Goal: Check status: Check status

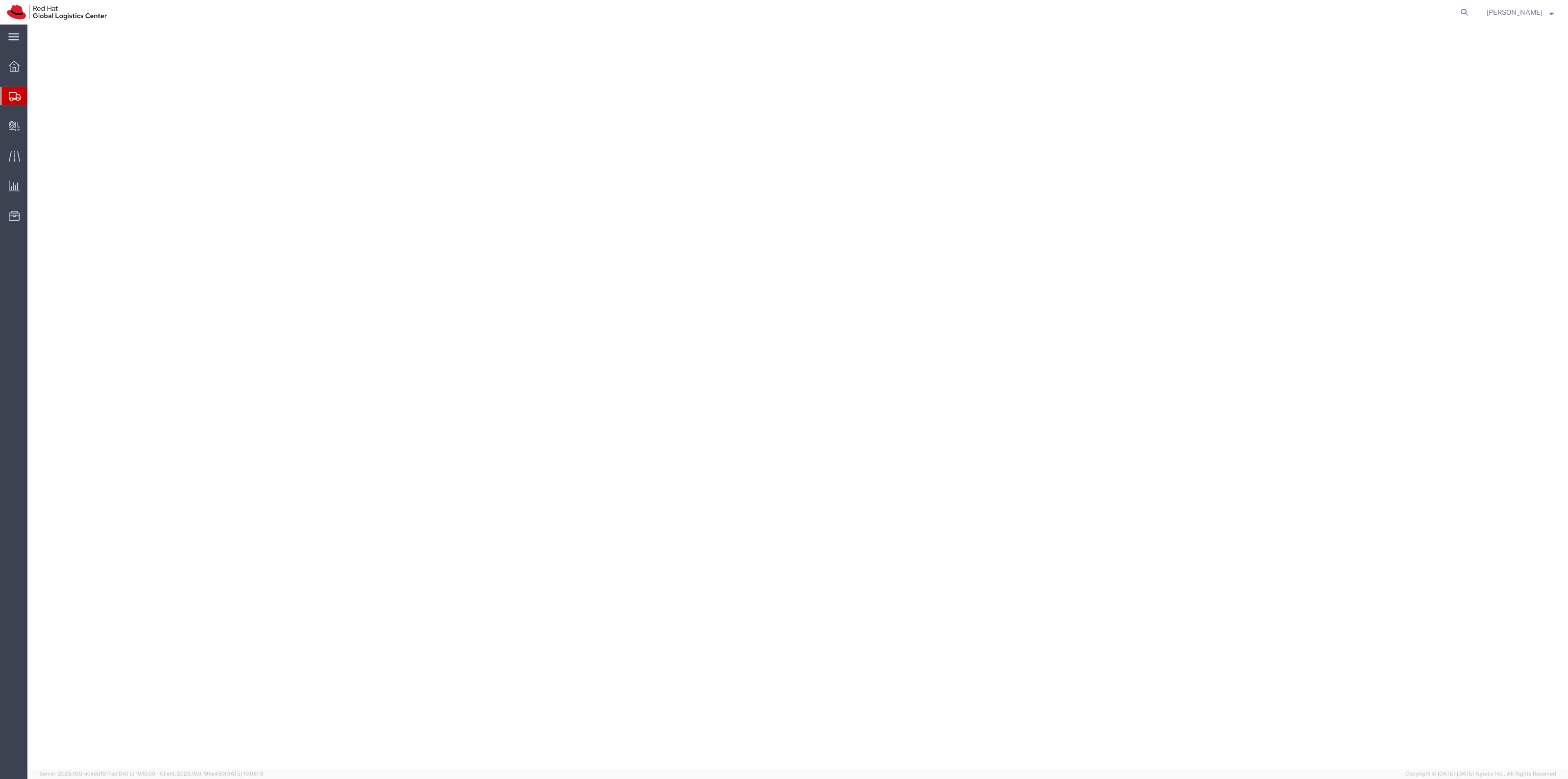
select select "38038"
select select
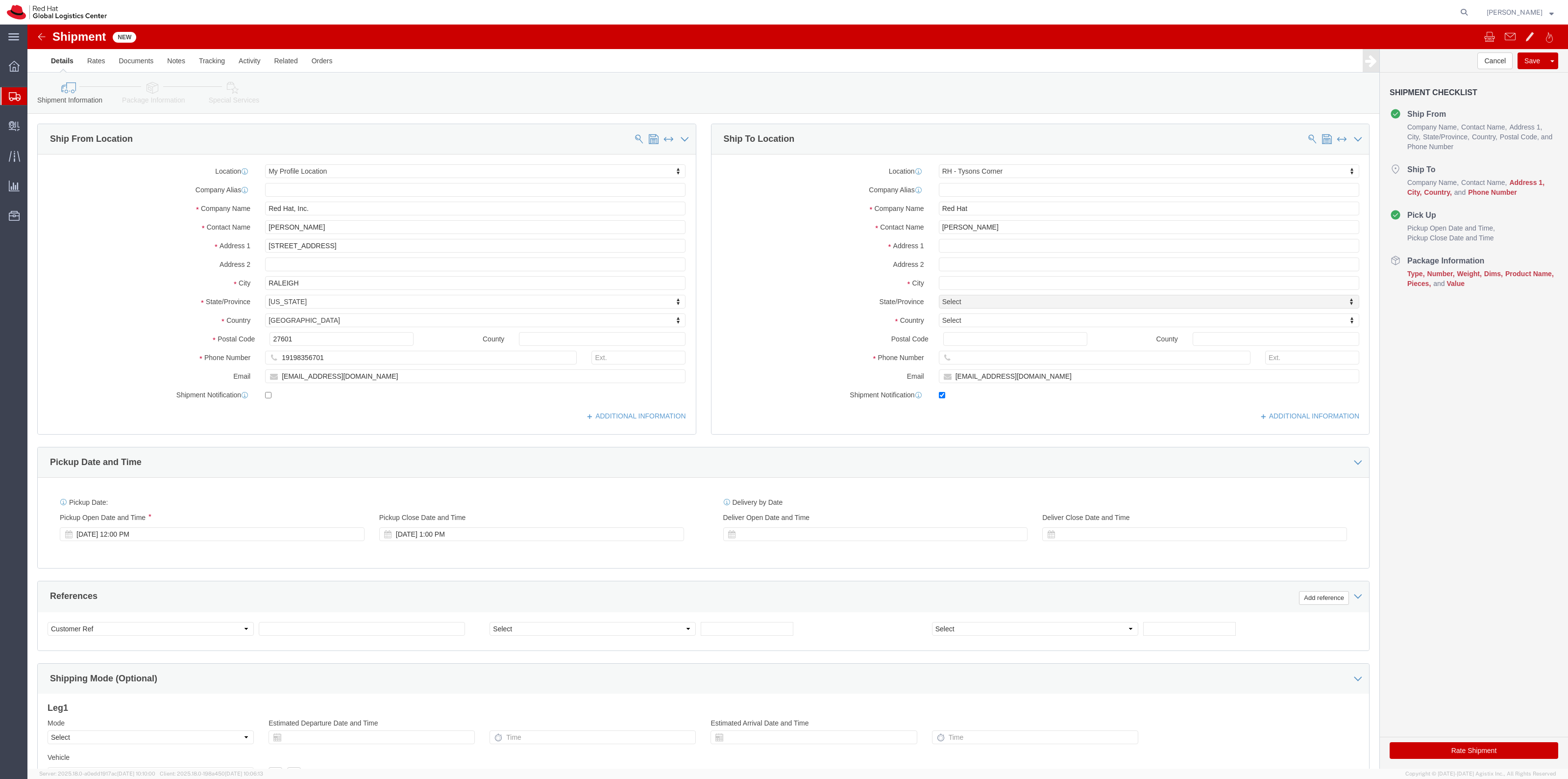
click at [0, 0] on span "Shipment Manager" at bounding box center [0, 0] width 0 height 0
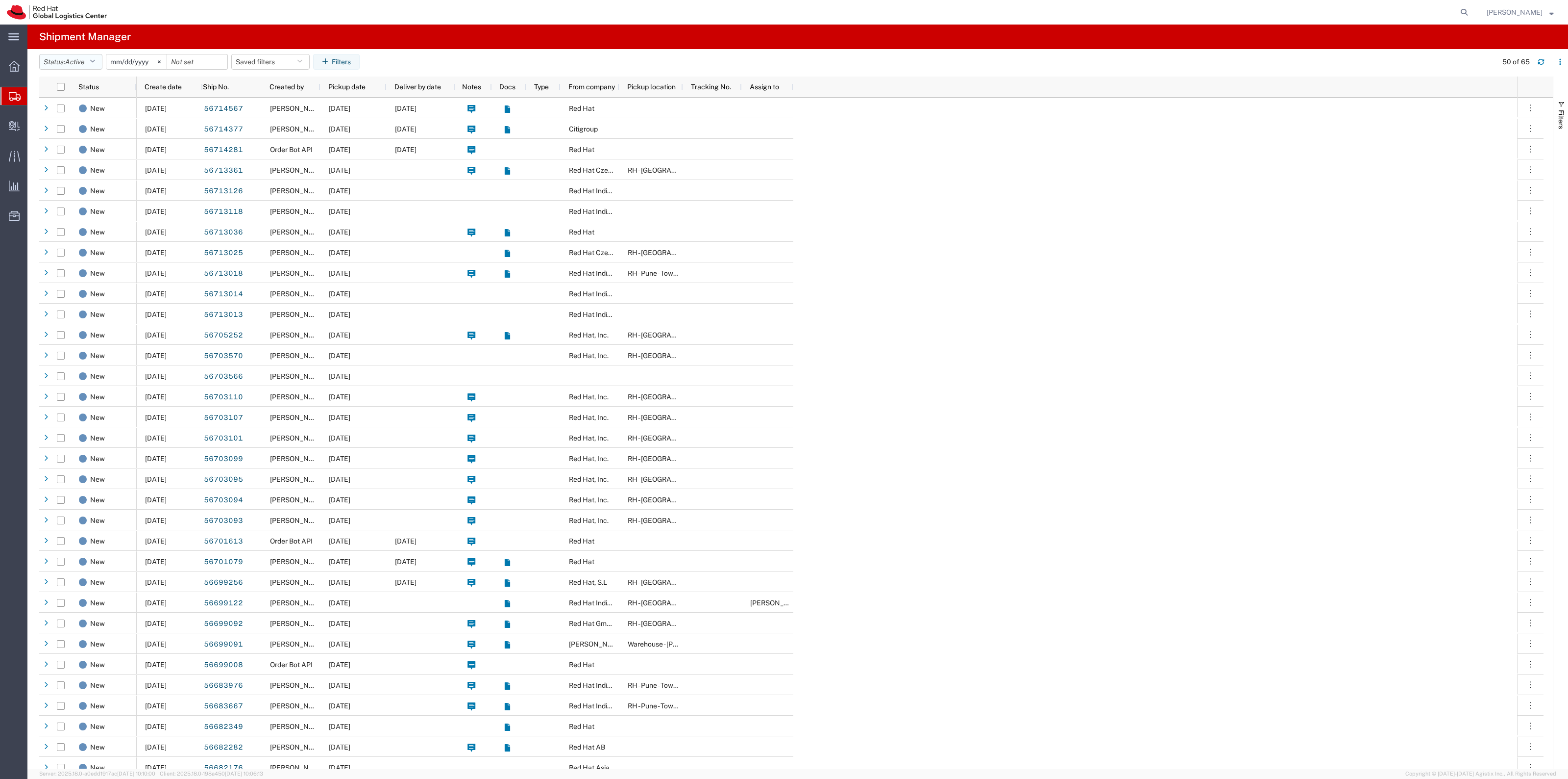
click at [84, 62] on span "Active" at bounding box center [75, 61] width 20 height 8
drag, startPoint x: 82, startPoint y: 206, endPoint x: 96, endPoint y: 156, distance: 51.9
click at [82, 206] on span "Shipped" at bounding box center [97, 208] width 114 height 15
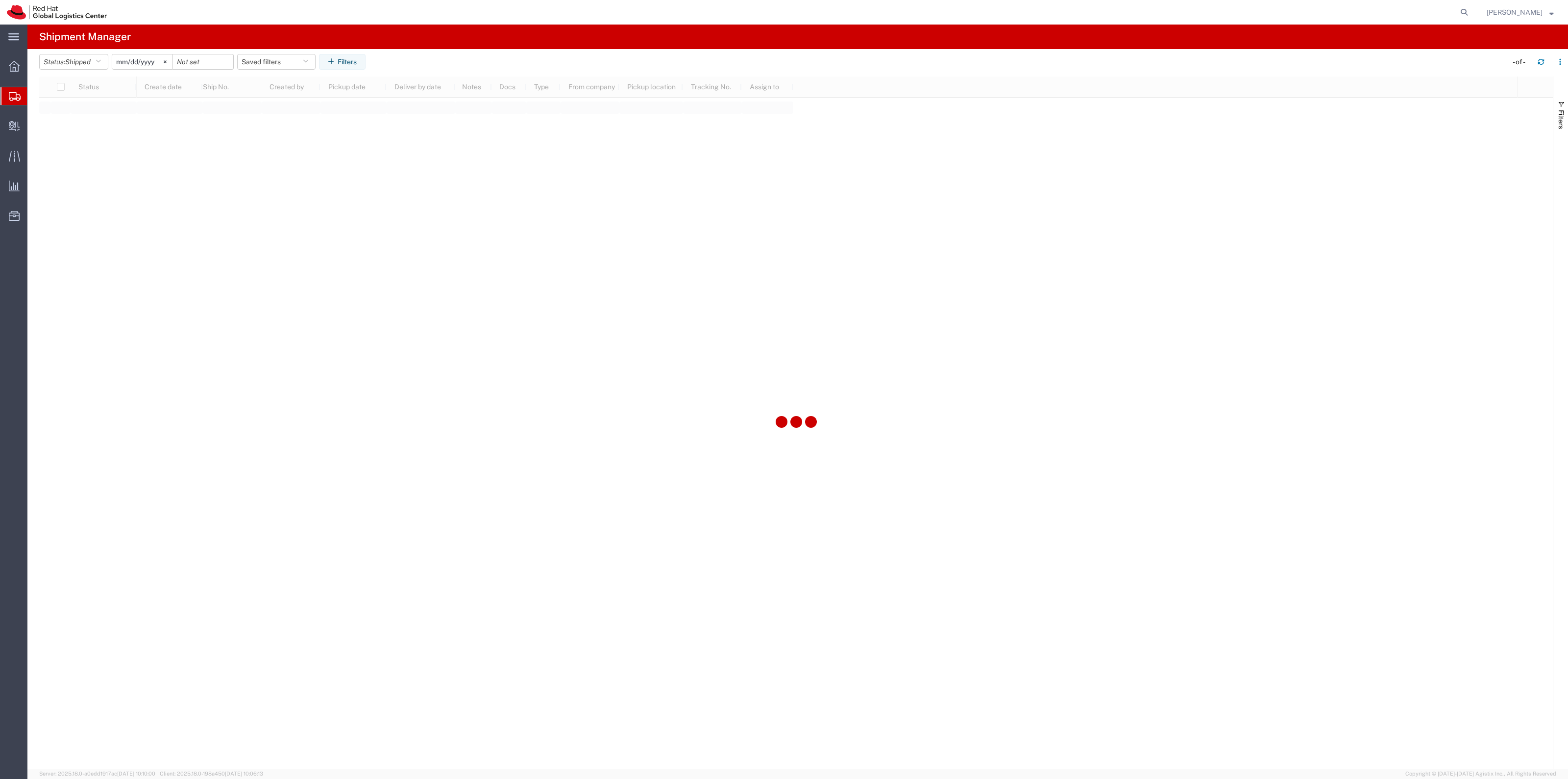
click at [130, 54] on div "2025-08-04" at bounding box center [142, 62] width 61 height 16
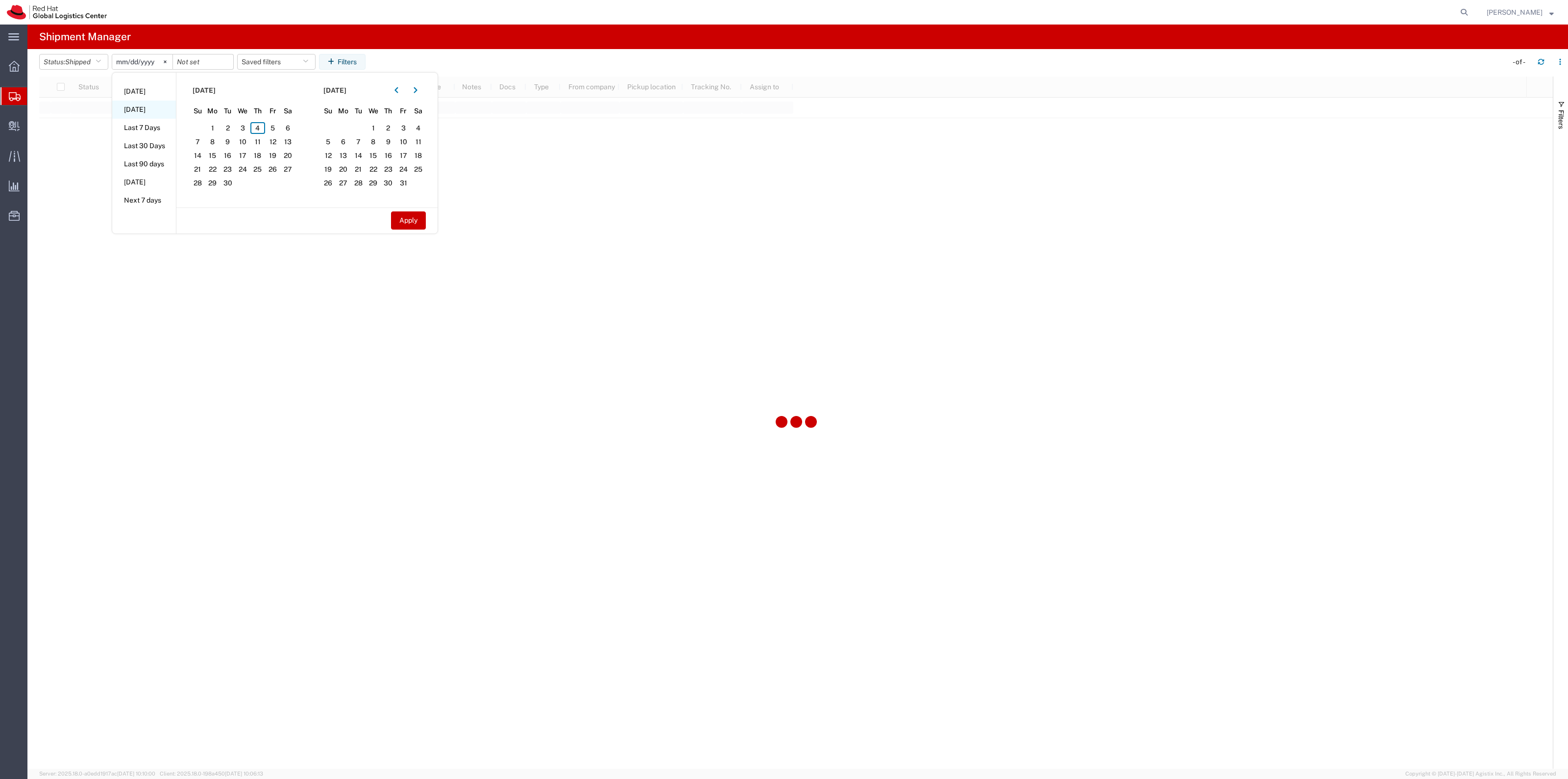
click at [159, 108] on li "Yesterday" at bounding box center [144, 110] width 64 height 18
type input "2025-09-03"
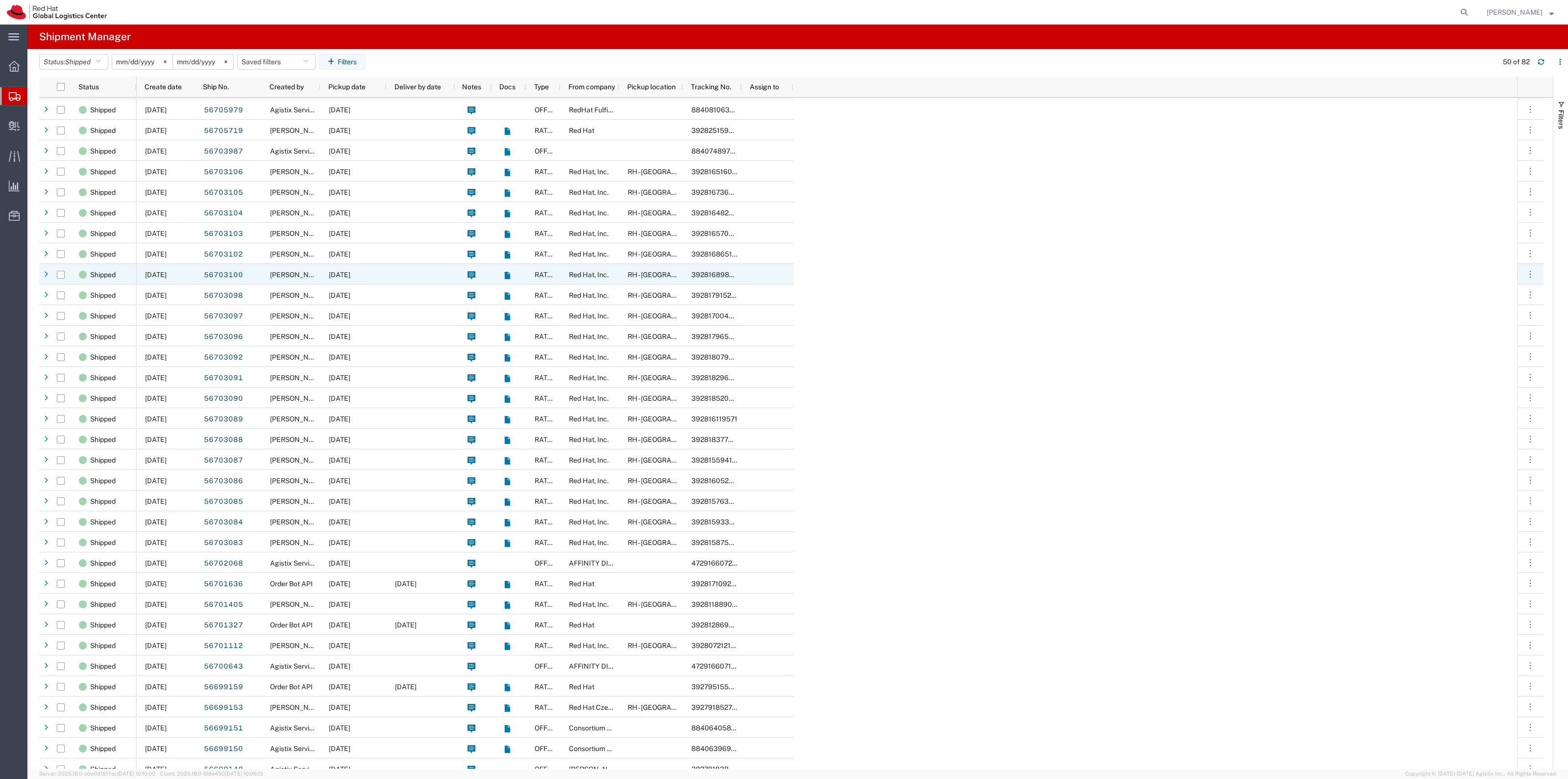
scroll to position [429, 0]
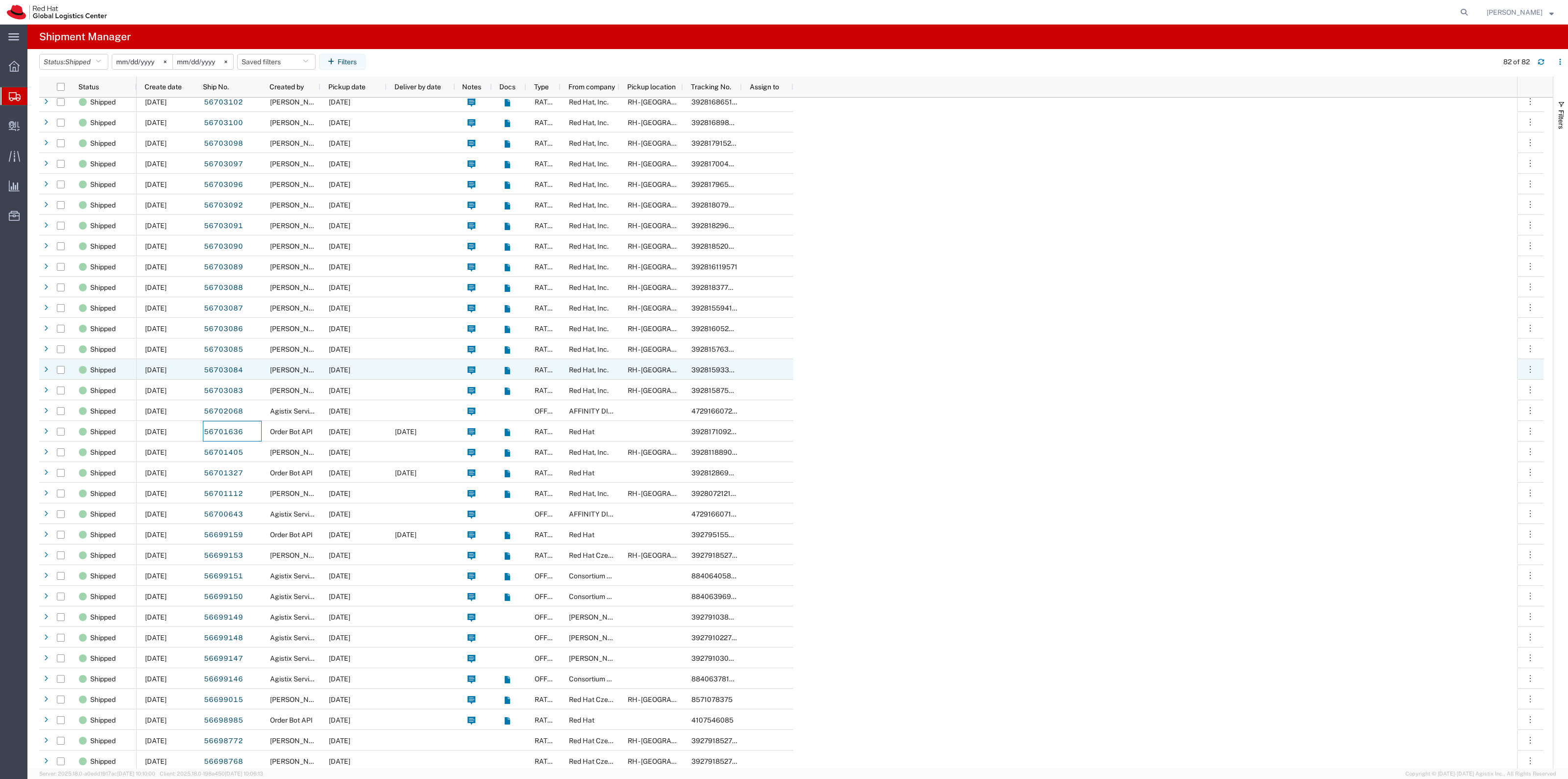
scroll to position [613, 0]
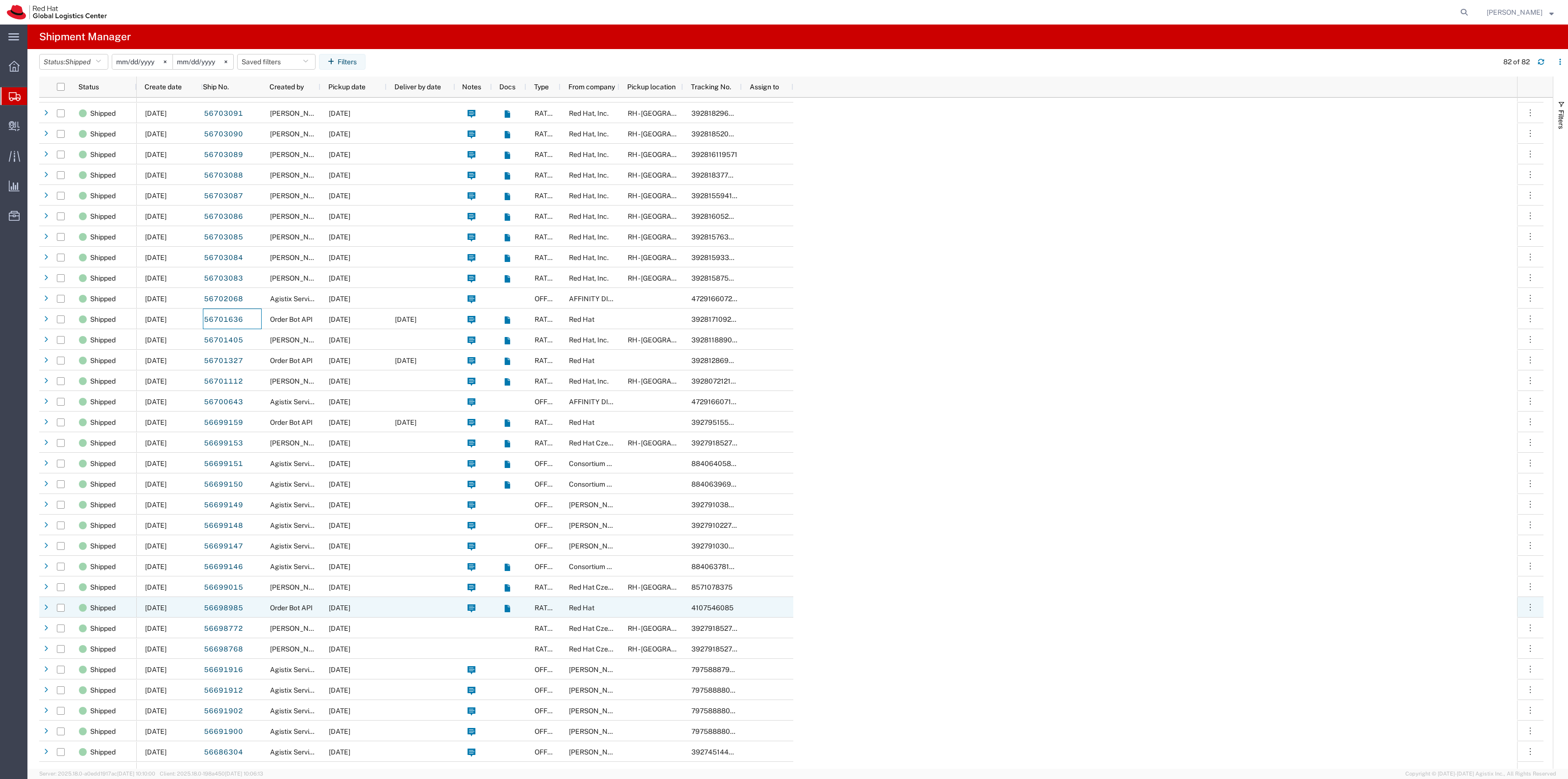
click at [310, 610] on span "Order Bot API" at bounding box center [291, 607] width 42 height 8
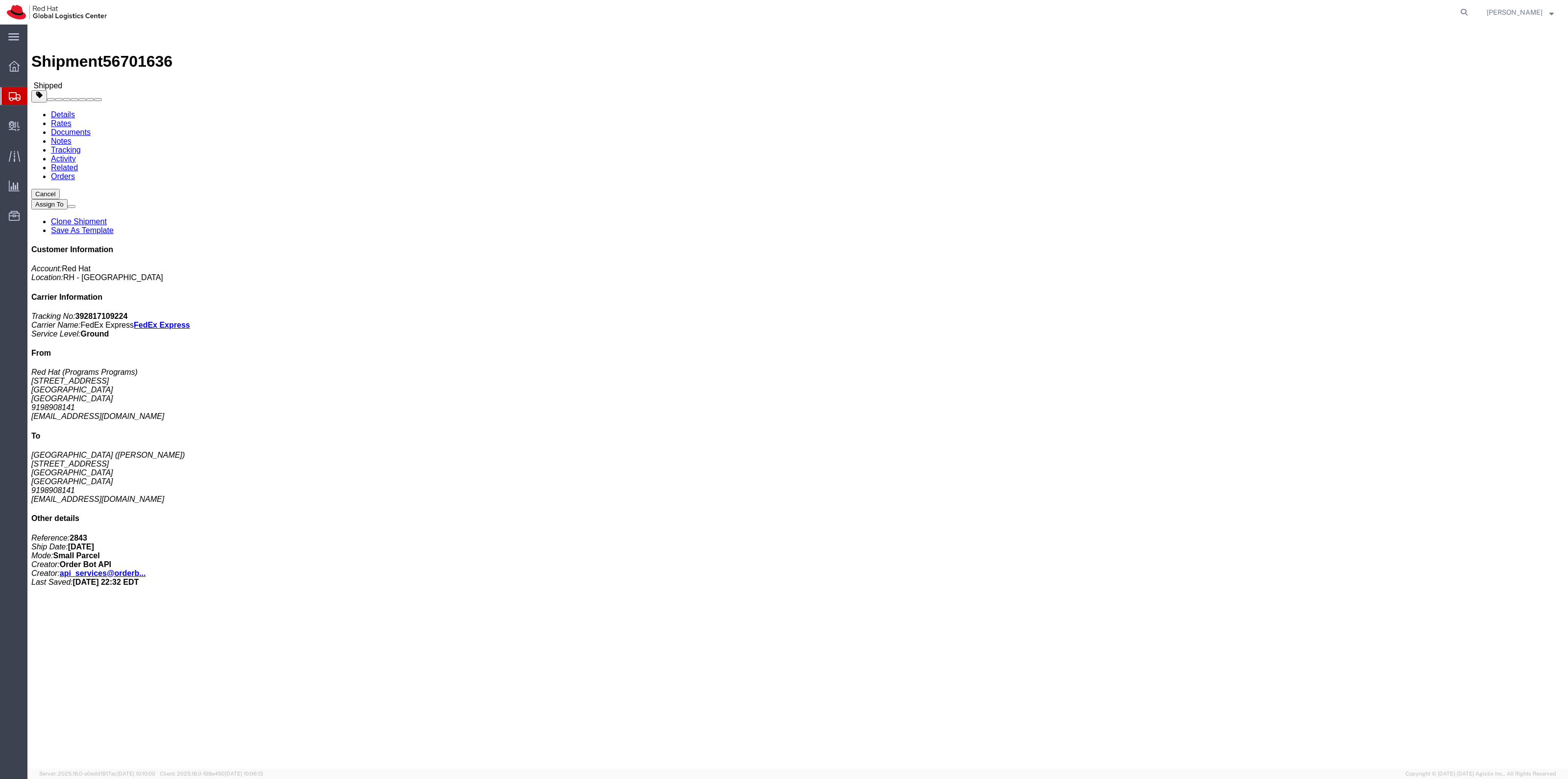
click link "Documents"
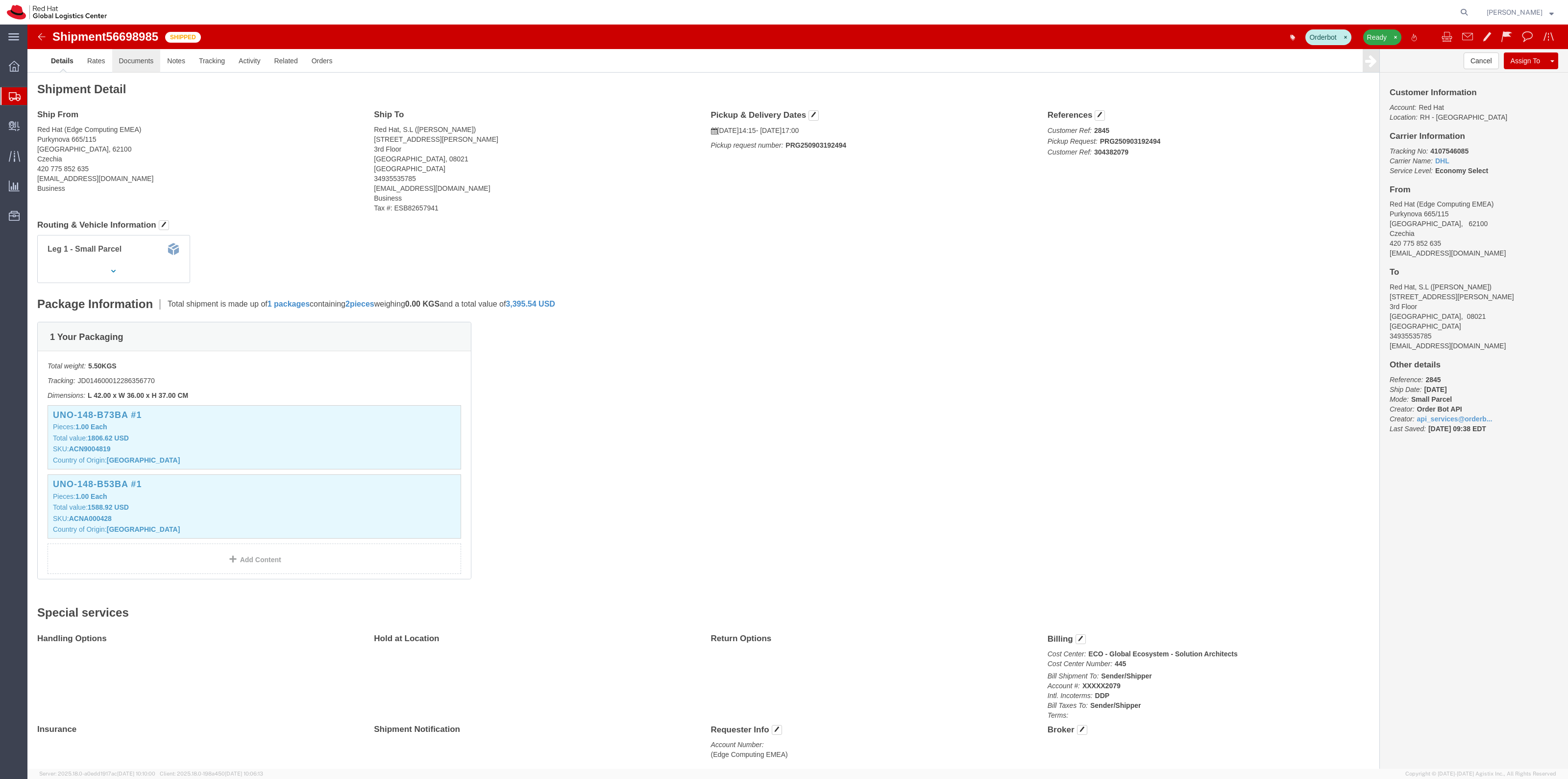
click link "Documents"
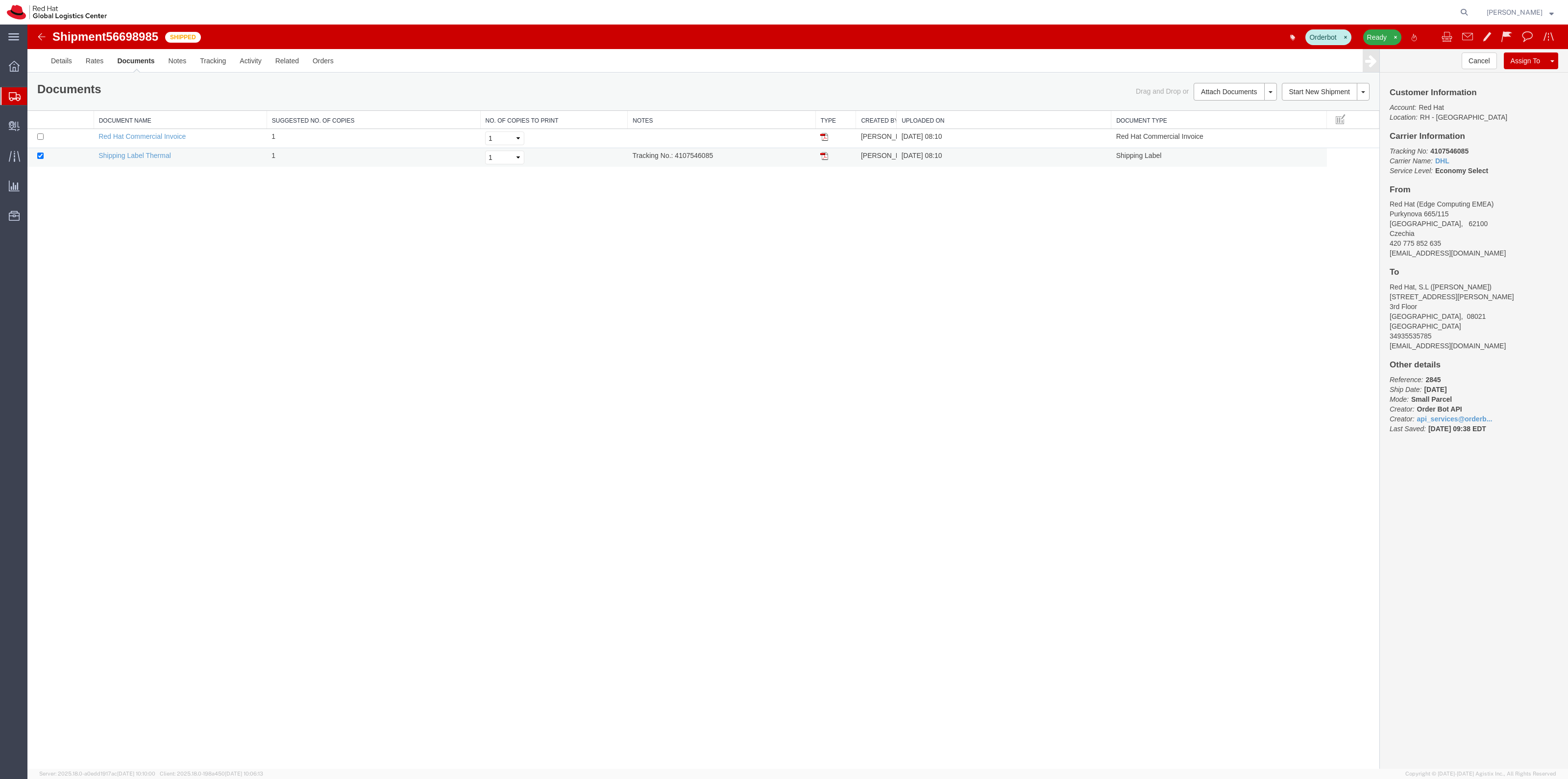
click at [826, 158] on img at bounding box center [824, 156] width 8 height 8
